Goal: Task Accomplishment & Management: Manage account settings

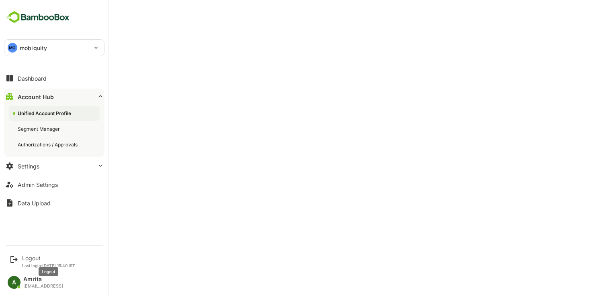
click at [29, 257] on div "Logout" at bounding box center [48, 258] width 53 height 7
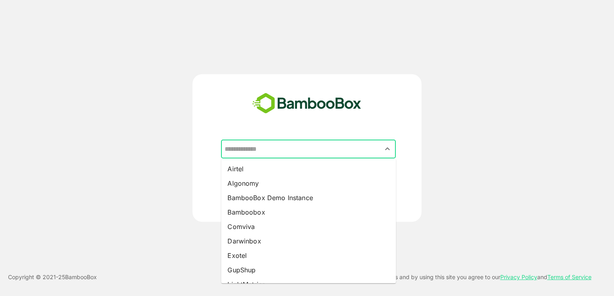
click at [277, 153] on input "text" at bounding box center [308, 149] width 171 height 15
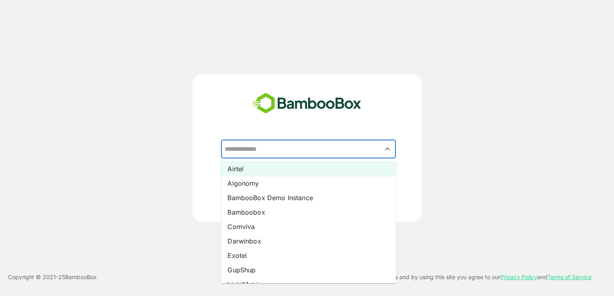
click at [266, 174] on li "Airtel" at bounding box center [308, 169] width 175 height 14
type input "******"
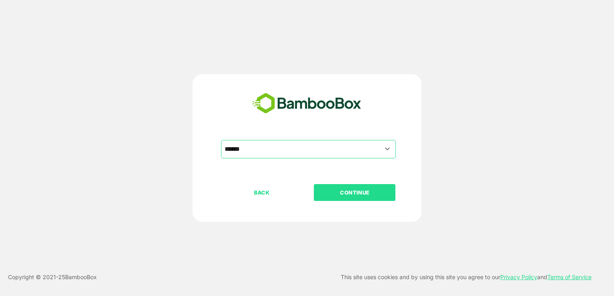
click at [350, 192] on p "CONTINUE" at bounding box center [354, 192] width 80 height 9
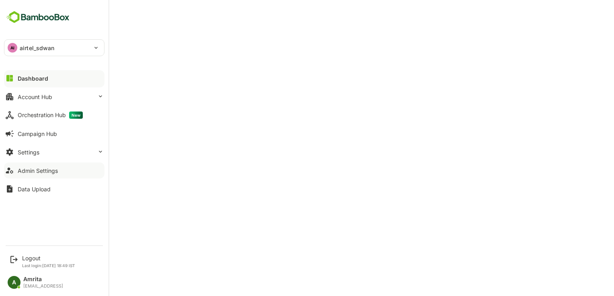
click at [43, 171] on div "Admin Settings" at bounding box center [38, 170] width 40 height 7
click at [24, 257] on div "Logout" at bounding box center [48, 258] width 53 height 7
